Goal: Submit feedback/report problem: Submit feedback/report problem

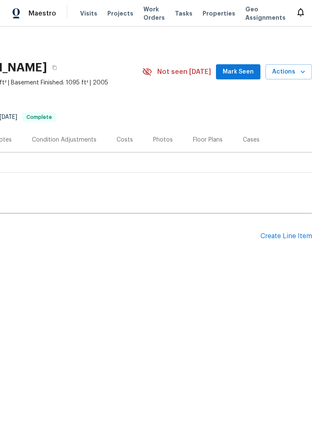
scroll to position [0, 162]
click at [288, 68] on span "Actions" at bounding box center [288, 72] width 33 height 10
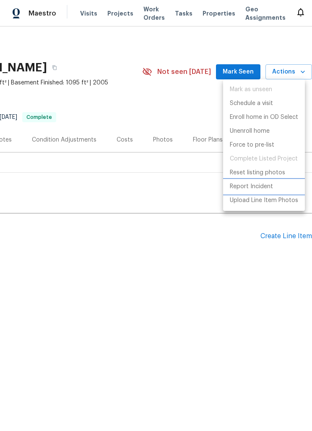
click at [261, 187] on p "Report Incident" at bounding box center [251, 186] width 43 height 9
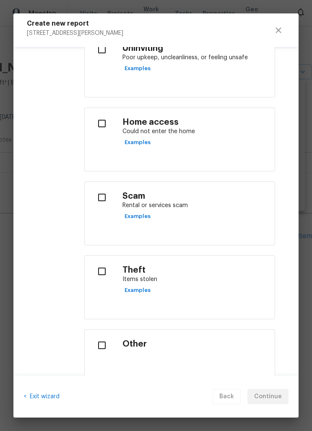
scroll to position [291, 0]
click at [105, 123] on input "checkbox" at bounding box center [102, 124] width 21 height 18
checkbox input "true"
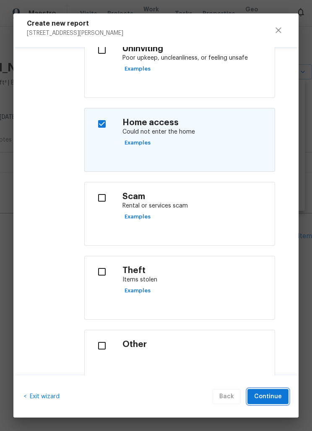
click at [274, 395] on span "Continue" at bounding box center [268, 396] width 28 height 10
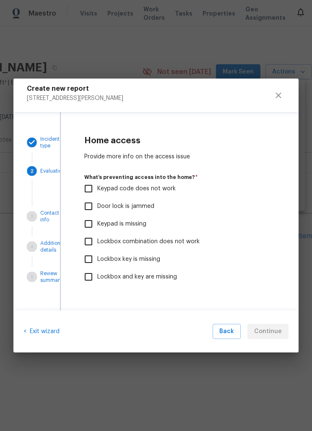
scroll to position [0, 0]
click at [89, 275] on input "Lockbox and key are missing" at bounding box center [89, 277] width 18 height 18
checkbox input "true"
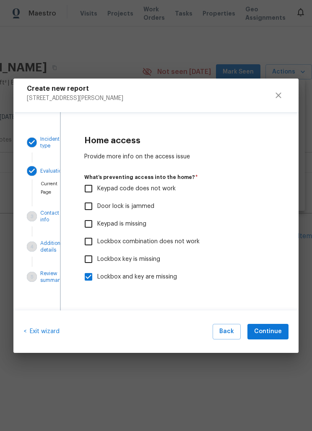
click at [94, 222] on input "Keypad is missing" at bounding box center [89, 224] width 18 height 18
checkbox input "true"
click at [273, 333] on span "Continue" at bounding box center [268, 331] width 28 height 10
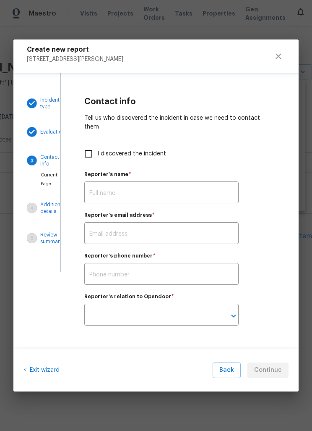
click at [160, 183] on input "text" at bounding box center [161, 193] width 155 height 20
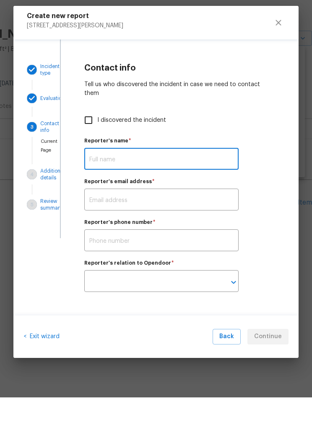
click at [92, 145] on input "I discovered the incident" at bounding box center [89, 154] width 18 height 18
checkbox input "true"
type input "[PERSON_NAME]"
type input "[PERSON_NAME][EMAIL_ADDRESS][PERSON_NAME][DOMAIN_NAME]"
type input "Opendoor employee"
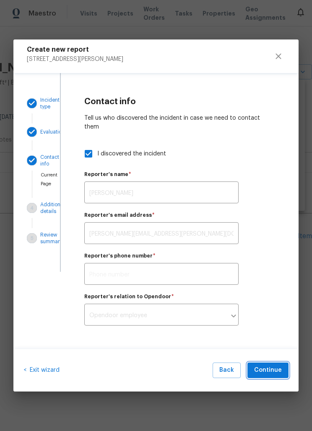
click at [274, 369] on span "Continue" at bounding box center [268, 370] width 28 height 10
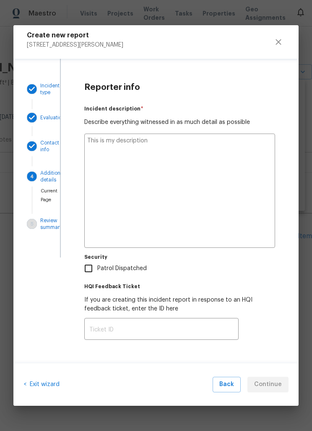
click at [175, 146] on textarea at bounding box center [179, 191] width 191 height 114
type textarea "I"
type textarea "x"
type textarea "I w"
type textarea "x"
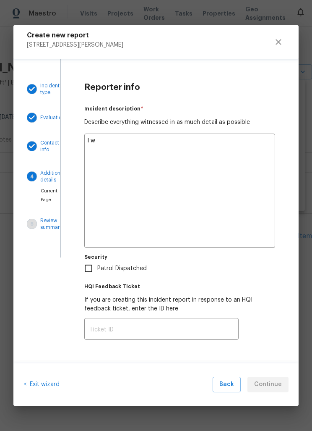
type textarea "I was"
type textarea "x"
type textarea "I was at this"
type textarea "x"
type textarea "I was at this house"
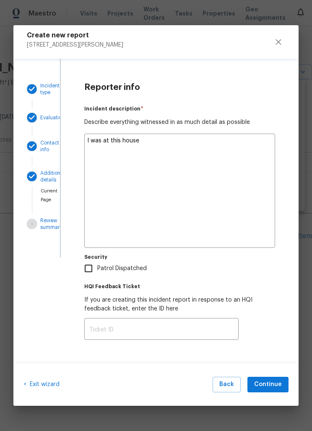
type textarea "x"
type textarea "I was at this house last week"
type textarea "x"
type textarea "I was at this house last week because"
type textarea "x"
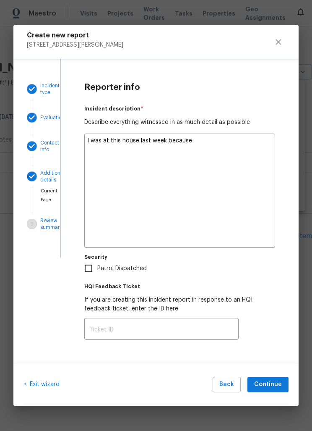
type textarea "I was at this house last week because someone"
type textarea "x"
type textarea "I was at this house last week because someone cut off"
type textarea "x"
type textarea "I was at this house last week because someone cut off the"
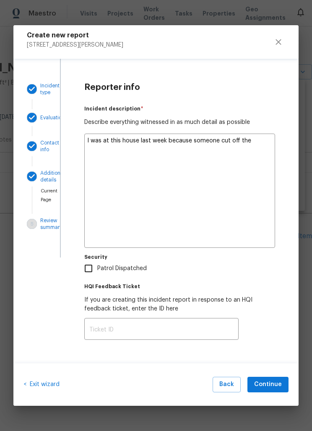
type textarea "x"
type textarea "I was at this house last week because someone cut off the master lock"
type textarea "x"
type textarea "I was at this house last week because someone cut off the master lock and took"
type textarea "x"
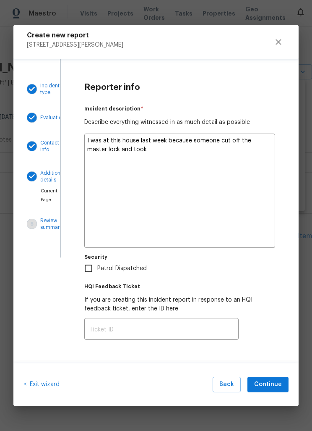
type textarea "I was at this house last week because someone cut off the master lock and took …"
type textarea "x"
type textarea "I was at this house last week because someone cut off the master lock and took …"
type textarea "x"
type textarea "I was at this house last week because someone cut off the master lock and took …"
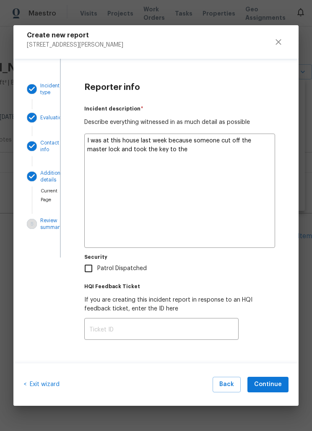
type textarea "x"
type textarea "I was at this house last week because someone cut off the master lock and took …"
type textarea "x"
type textarea "I was at this house last week because someone cut off the master lock and took …"
type textarea "x"
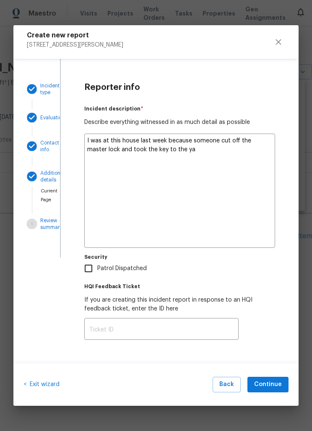
type textarea "I was at this house last week because someone cut off the master lock and took …"
type textarea "x"
type textarea "I was at this house last week because someone cut off the master lock and took …"
type textarea "x"
type textarea "I was at this house last week because someone cut off the master lock and took …"
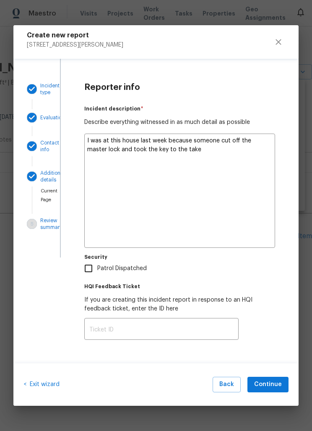
type textarea "x"
type textarea "I was at this house last week because someone cut off the master lock and took …"
type textarea "x"
type textarea "I was at this house last week because someone cut off the master lock and took …"
type textarea "x"
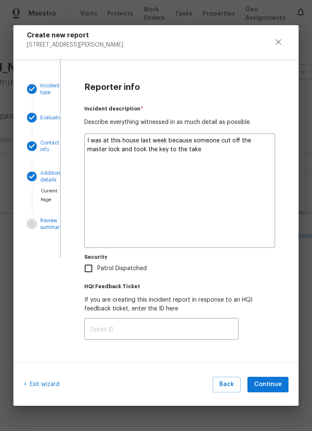
type textarea "I was at this house last week because someone cut off the master lock and took …"
type textarea "x"
type textarea "I was at this house last week because someone cut off the master lock and took …"
type textarea "x"
type textarea "I was at this house last week because someone cut off the master lock and took …"
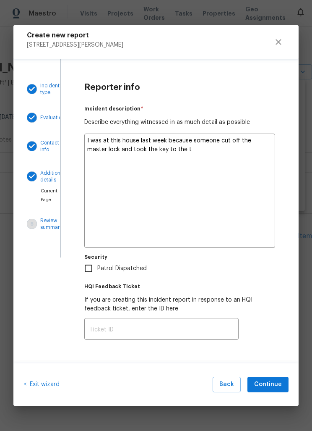
type textarea "x"
type textarea "I was at this house last week because someone cut off the master lock and took …"
type textarea "x"
type textarea "I was at this house last week because someone cut off the master lock and took …"
type textarea "x"
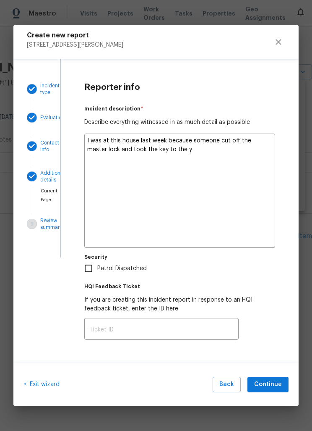
type textarea "I was at this house last week because someone cut off the master lock and took …"
type textarea "x"
type textarea "I was at this house last week because someone cut off the master lock and took …"
type textarea "x"
type textarea "I was at this house last week because someone cut off the master lock and took …"
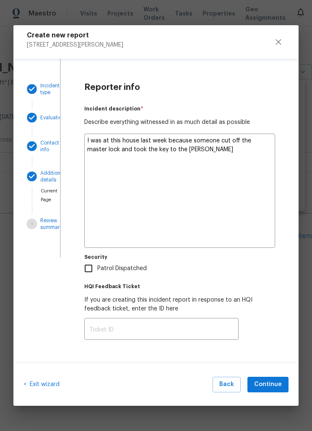
type textarea "x"
type textarea "I was at this house last week because someone cut off the master lock and took …"
type textarea "x"
type textarea "I was at this house last week because someone cut off the master lock and took …"
type textarea "x"
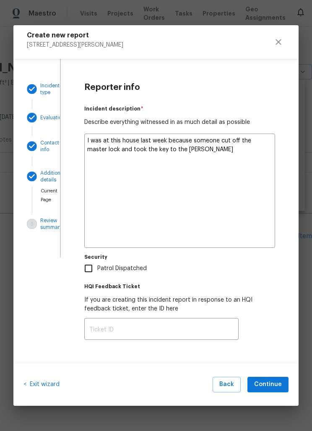
type textarea "I was at this house last week because someone cut off the master lock and took …"
type textarea "x"
type textarea "I was at this house last week because someone cut off the master lock and took …"
type textarea "x"
type textarea "I was at this house last week because someone cut off the master lock and took …"
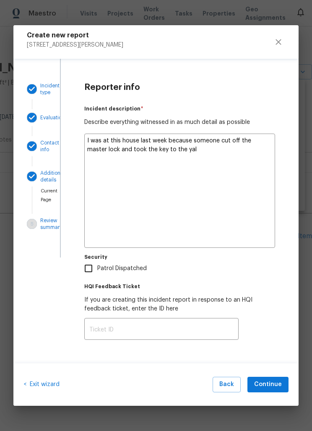
type textarea "x"
type textarea "I was at this house last week because someone cut off the master lock and took …"
type textarea "x"
type textarea "I was at this house last week because someone cut off the master lock and took …"
type textarea "x"
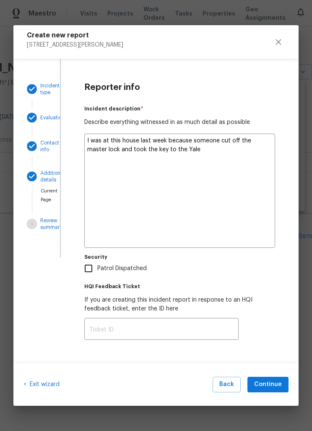
type textarea "I was at this house last week because someone cut off the master lock and took …"
type textarea "x"
type textarea "I was at this house last week because someone cut off the master lock and took …"
type textarea "x"
type textarea "I was at this house last week because someone cut off the master lock and took …"
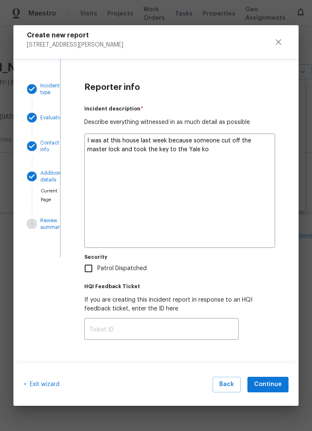
type textarea "x"
type textarea "I was at this house last week because someone cut off the master lock and took …"
type textarea "x"
type textarea "I was at this house last week because someone cut off the master lock and took …"
type textarea "x"
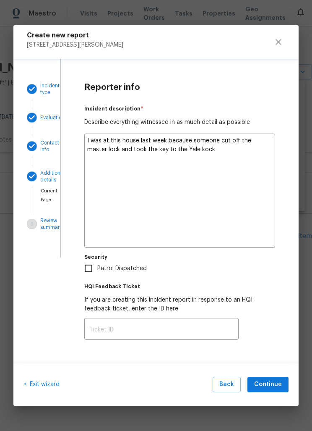
type textarea "I was at this house last week because someone cut off the master lock and took …"
type textarea "x"
type textarea "I was at this house last week because someone cut off the master lock and took …"
type textarea "x"
type textarea "I was at this house last week because someone cut off the master lock and took …"
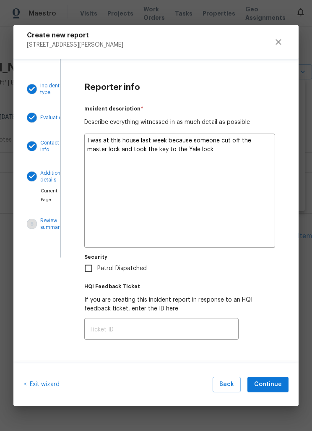
type textarea "x"
type textarea "I was at this house last week because someone cut off the master lock and took …"
type textarea "x"
type textarea "I was at this house last week because someone cut off the master lock and took …"
type textarea "x"
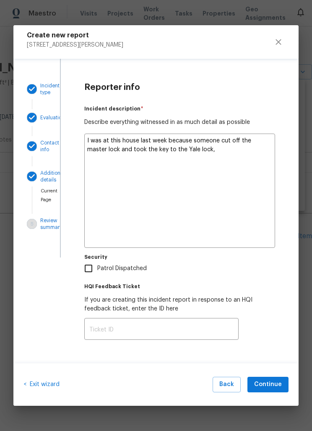
type textarea "I was at this house last week because someone cut off the master lock and took …"
type textarea "x"
type textarea "I was at this house last week because someone cut off the master lock and took …"
type textarea "x"
type textarea "I was at this house last week because someone cut off the master lock and took …"
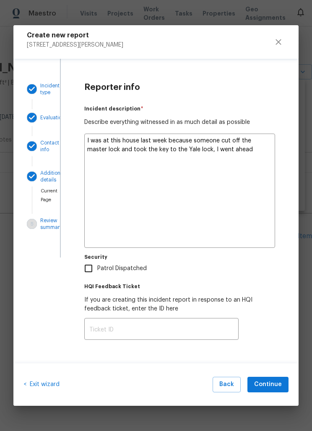
type textarea "x"
type textarea "I was at this house last week because someone cut off the master lock and took …"
type textarea "x"
type textarea "I was at this house last week because someone cut off the master lock and took …"
type textarea "x"
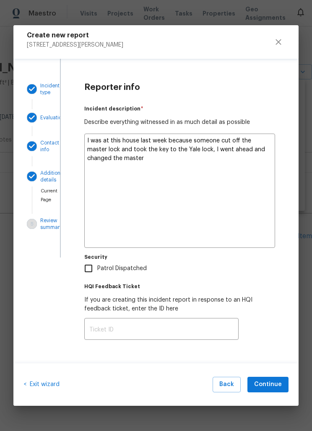
type textarea "I was at this house last week because someone cut off the master lock and took …"
type textarea "x"
type textarea "I was at this house last week because someone cut off the master lock and took …"
type textarea "x"
type textarea "I was at this house last week because someone cut off the master lock and took …"
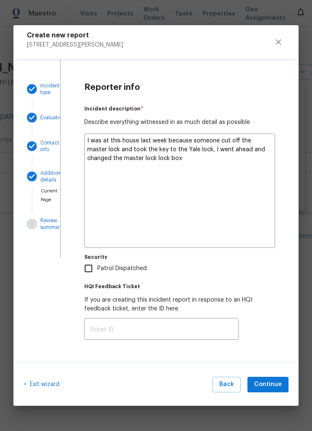
type textarea "x"
type textarea "I was at this house last week because someone cut off the master lock and took …"
type textarea "x"
type textarea "I was at this house last week because someone cut off the master lock and took …"
type textarea "x"
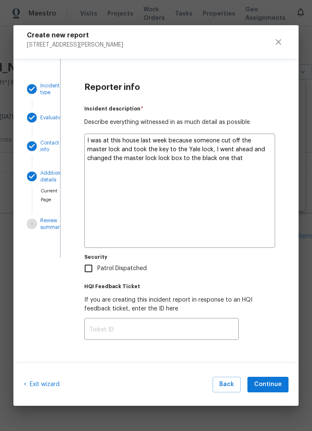
type textarea "I was at this house last week because someone cut off the master lock and took …"
type textarea "x"
type textarea "I was at this house last week because someone cut off the master lock and took …"
type textarea "x"
type textarea "I was at this house last week because someone cut off the master lock and took …"
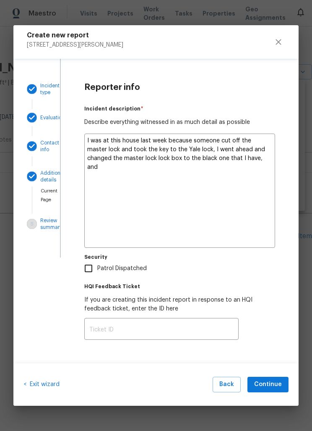
type textarea "x"
type textarea "I was at this house last week because someone cut off the master lock and took …"
type textarea "x"
type textarea "I was at this house last week because someone cut off the master lock and took …"
type textarea "x"
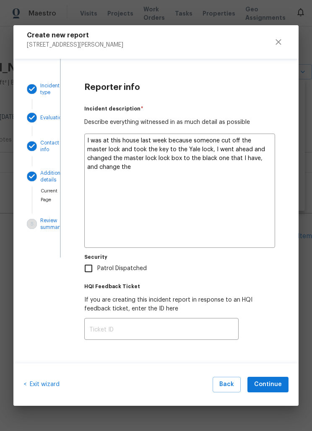
type textarea "I was at this house last week because someone cut off the master lock and took …"
type textarea "x"
type textarea "I was at this house last week because someone cut off the master lock and took …"
type textarea "x"
type textarea "I was at this house last week because someone cut off the master lock and took …"
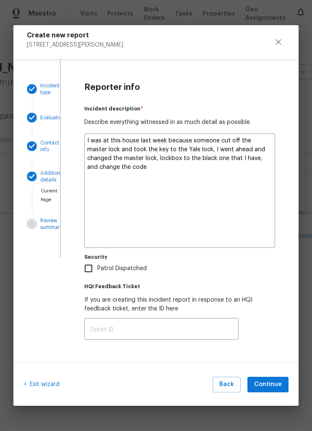
type textarea "x"
type textarea "I was at this house last week because someone cut off the master lock and took …"
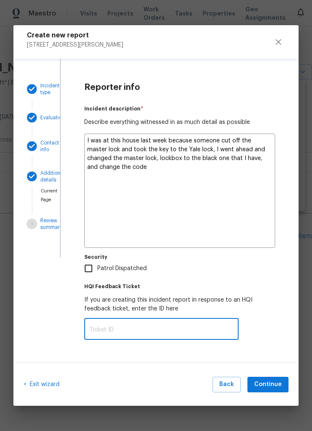
click at [263, 160] on textarea "I was at this house last week because someone cut off the master lock and took …" at bounding box center [179, 191] width 191 height 114
type textarea "x"
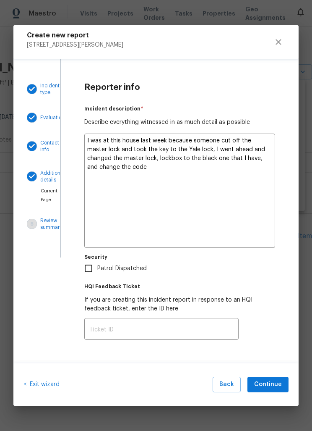
type textarea "I was at this house last week because someone cut off the master lock and took …"
type textarea "x"
click at [132, 165] on textarea "I was at this house last week because someone cut off the master lock and took …" at bounding box center [179, 191] width 191 height 114
type textarea "I was at this house last week because someone cut off the master lock and took …"
type textarea "x"
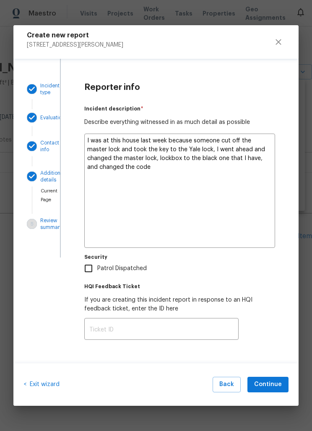
type textarea "I was at this house last week because someone cut off the master lock and took …"
type textarea "x"
type textarea "I was at this house last week because someone cut off the master lock and took …"
type textarea "x"
type textarea "I was at this house last week because someone cut off the master lock and took …"
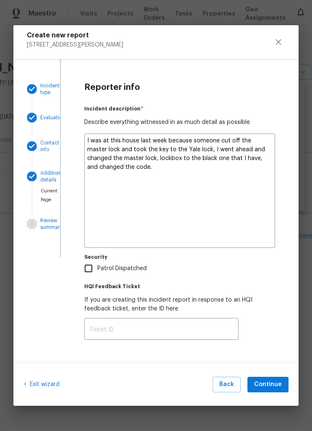
type textarea "x"
type textarea "I was at this house last week because someone cut off the master lock and took …"
type textarea "x"
type textarea "I was at this house last week because someone cut off the master lock and took …"
type textarea "x"
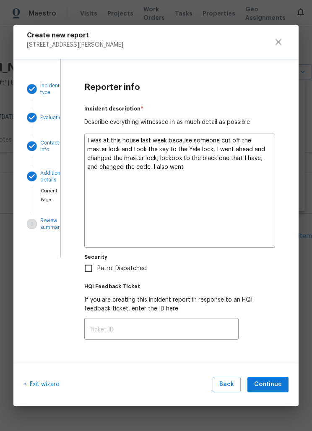
type textarea "I was at this house last week because someone cut off the master lock and took …"
type textarea "x"
type textarea "I was at this house last week because someone cut off the master lock and took …"
type textarea "x"
type textarea "I was at this house last week because someone cut off the master lock and took …"
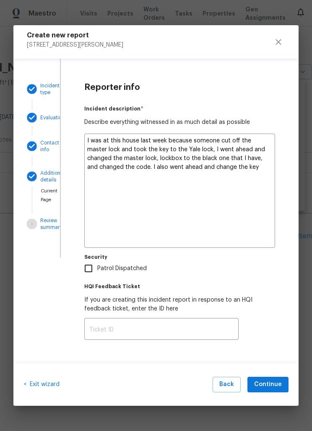
type textarea "x"
type textarea "I was at this house last week because someone cut off the master lock and took …"
type textarea "x"
type textarea "I was at this house last week because someone cut off the master lock and took …"
type textarea "x"
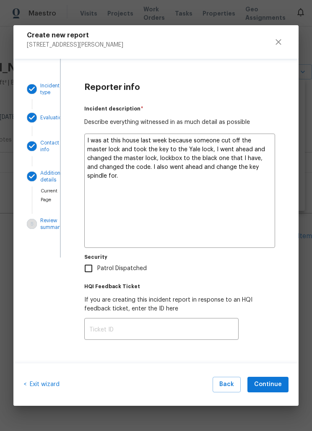
type textarea "I was at this house last week because someone cut off the master lock and took …"
type textarea "x"
type textarea "I was at this house last week because someone cut off the master lock and took …"
type textarea "x"
type textarea "I was at this house last week because someone cut off the master lock and took …"
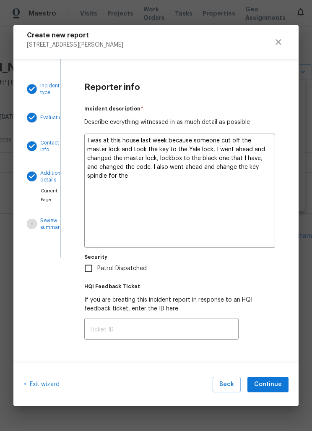
type textarea "x"
type textarea "I was at this house last week because someone cut off the master lock and took …"
type textarea "x"
type textarea "I was at this house last week because someone cut off the master lock and took …"
type textarea "x"
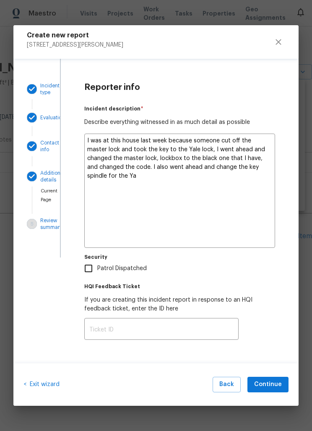
type textarea "I was at this house last week because someone cut off the master lock and took …"
type textarea "x"
type textarea "I was at this house last week because someone cut off the master lock and took …"
type textarea "x"
type textarea "I was at this house last week because someone cut off the master lock and took …"
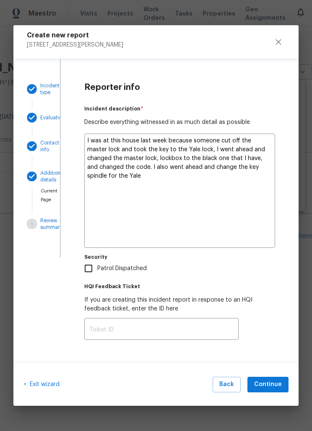
type textarea "x"
type textarea "I was at this house last week because someone cut off the master lock and took …"
type textarea "x"
type textarea "I was at this house last week because someone cut off the master lock and took …"
type textarea "x"
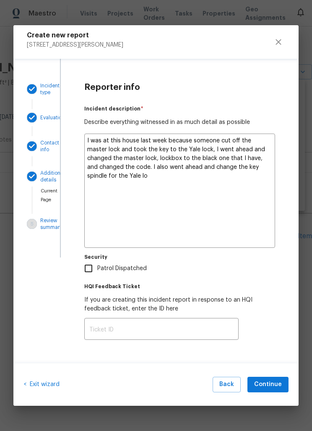
type textarea "I was at this house last week because someone cut off the master lock and took …"
type textarea "x"
type textarea "I was at this house last week because someone cut off the master lock and took …"
type textarea "x"
type textarea "I was at this house last week because someone cut off the master lock and took …"
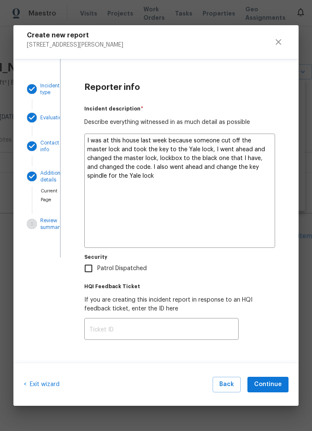
type textarea "x"
type textarea "I was at this house last week because someone cut off the master lock and took …"
type textarea "x"
type textarea "I was at this house last week because someone cut off the master lock and took …"
type textarea "x"
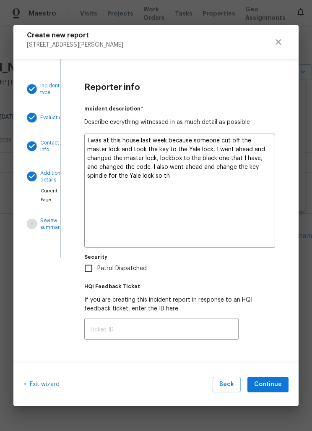
type textarea "I was at this house last week because someone cut off the master lock and took …"
type textarea "x"
type textarea "I was at this house last week because someone cut off the master lock and took …"
type textarea "x"
type textarea "I was at this house last week because someone cut off the master lock and took …"
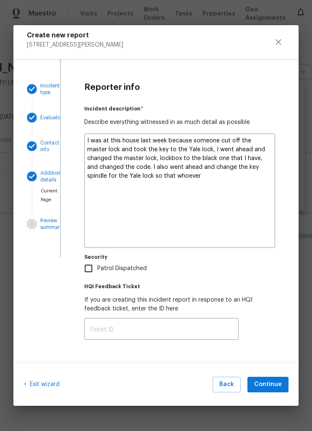
type textarea "x"
type textarea "I was at this house last week because someone cut off the master lock and took …"
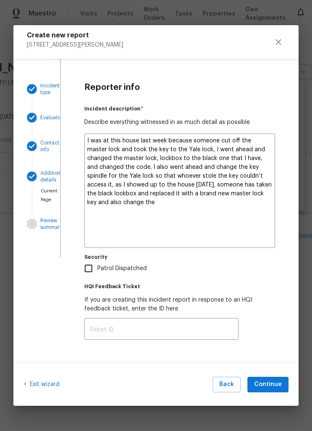
click at [249, 194] on textarea "I was at this house last week because someone cut off the master lock and took …" at bounding box center [179, 191] width 191 height 114
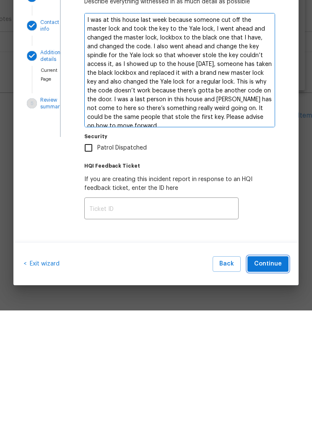
click at [275, 379] on span "Continue" at bounding box center [268, 384] width 28 height 10
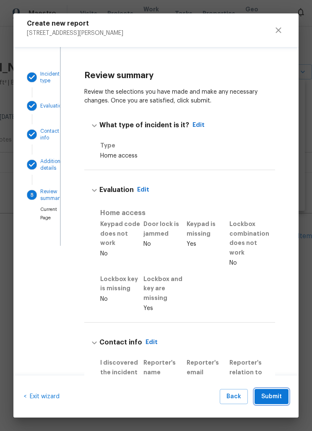
click at [278, 390] on button "Submit" at bounding box center [272, 397] width 34 height 16
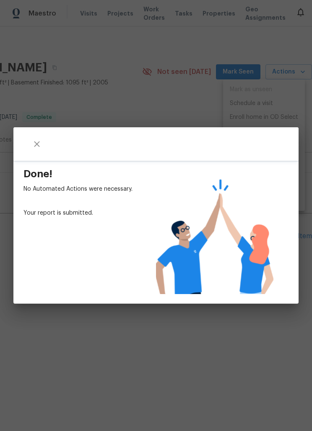
click at [231, 84] on div "Done! No Automated Actions were necessary. Your report is submitted." at bounding box center [156, 215] width 312 height 431
